Goal: Task Accomplishment & Management: Use online tool/utility

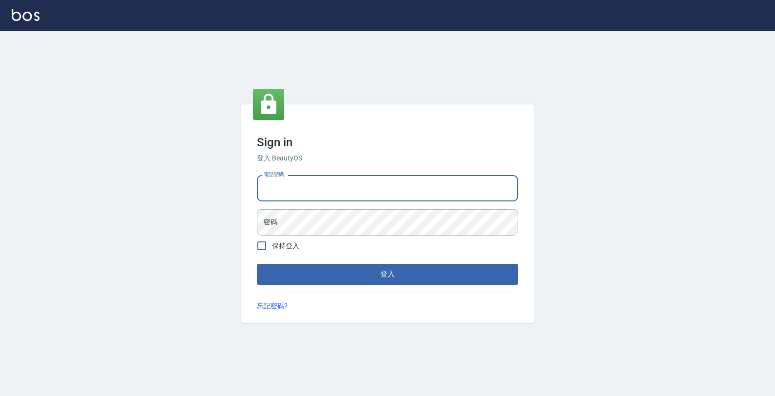
click at [346, 177] on input "電話號碼" at bounding box center [387, 188] width 261 height 26
type input "4265909"
click at [257, 264] on button "登入" at bounding box center [387, 274] width 261 height 20
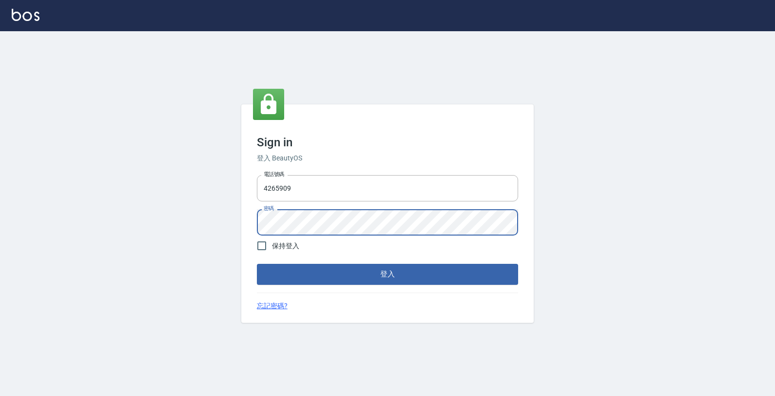
click at [257, 264] on button "登入" at bounding box center [387, 274] width 261 height 20
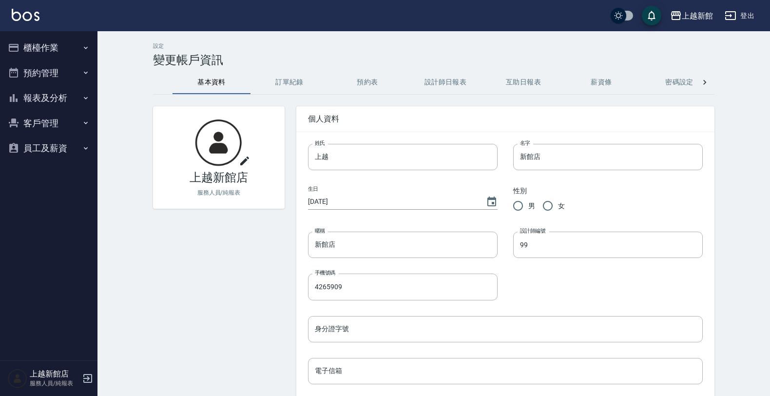
click at [21, 38] on button "櫃檯作業" at bounding box center [49, 47] width 90 height 25
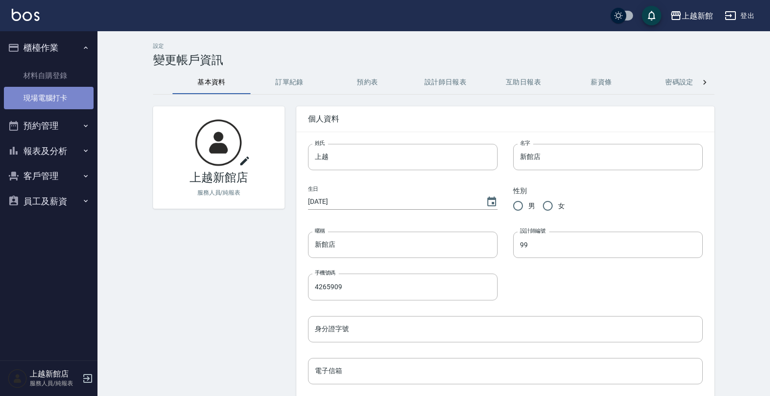
click at [88, 94] on link "現場電腦打卡" at bounding box center [49, 98] width 90 height 22
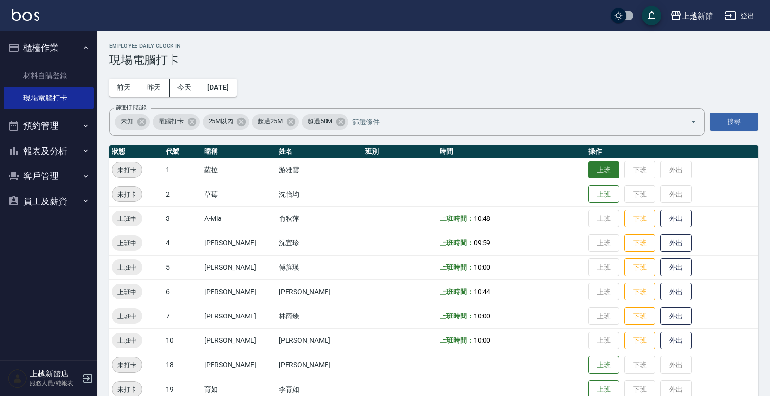
click at [590, 173] on button "上班" at bounding box center [603, 169] width 31 height 17
click at [586, 183] on td "上班 下班 外出" at bounding box center [672, 194] width 172 height 24
click at [591, 198] on button "上班" at bounding box center [603, 194] width 31 height 17
